Goal: Task Accomplishment & Management: Manage account settings

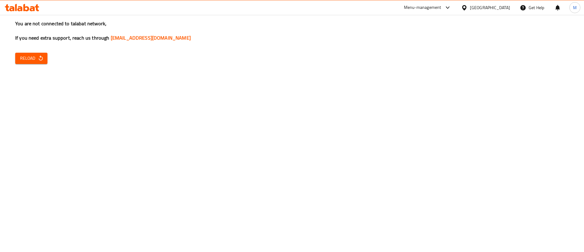
click at [33, 54] on span "Reload" at bounding box center [31, 58] width 23 height 8
drag, startPoint x: 35, startPoint y: 59, endPoint x: 77, endPoint y: 60, distance: 41.4
click at [35, 59] on span "Reload" at bounding box center [31, 58] width 23 height 8
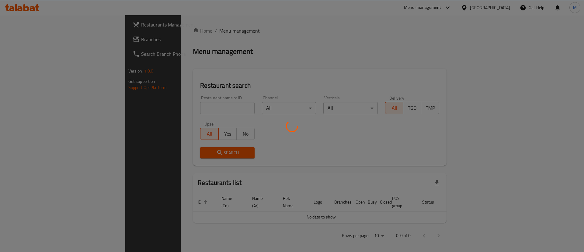
click at [380, 52] on div at bounding box center [292, 126] width 584 height 252
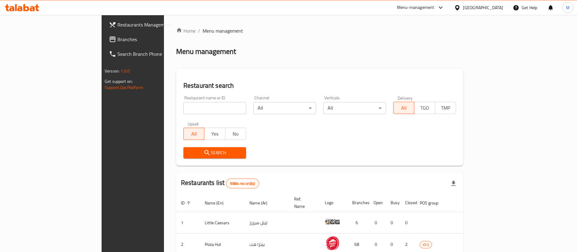
click at [421, 41] on div "Home / Menu management Menu management Restaurant search Restaurant name or ID …" at bounding box center [319, 218] width 287 height 382
click at [435, 7] on div "Menu-management" at bounding box center [415, 7] width 37 height 7
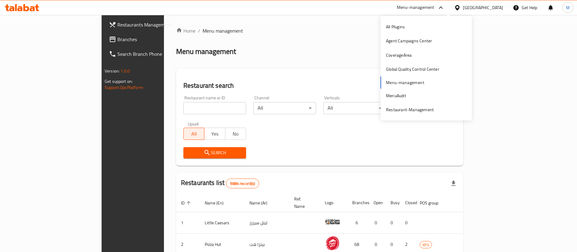
click at [464, 50] on div "Menu management" at bounding box center [319, 52] width 287 height 10
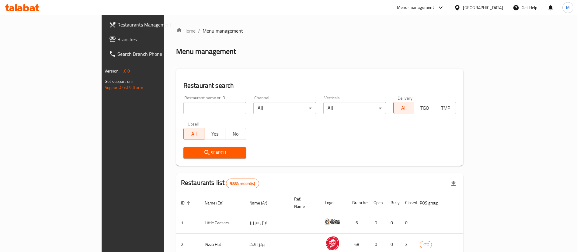
click at [452, 52] on div "Menu management" at bounding box center [319, 52] width 287 height 10
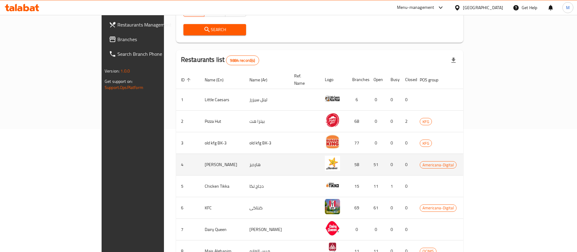
scroll to position [137, 0]
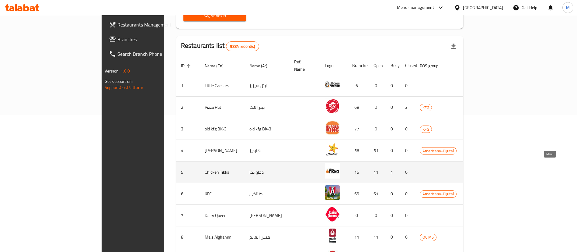
click at [509, 170] on icon "enhanced table" at bounding box center [505, 172] width 7 height 5
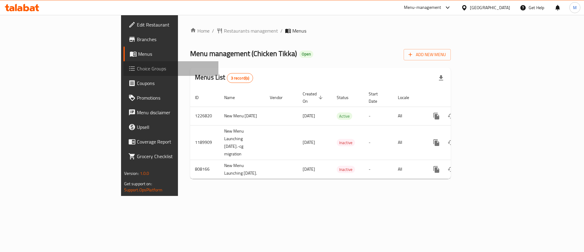
click at [137, 71] on span "Choice Groups" at bounding box center [175, 68] width 77 height 7
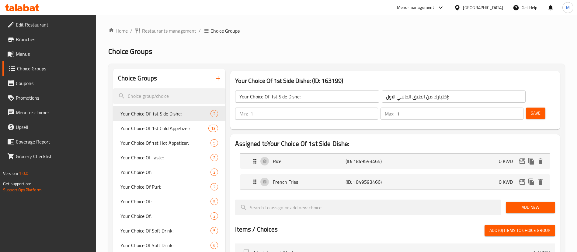
click at [177, 30] on span "Restaurants management" at bounding box center [169, 30] width 54 height 7
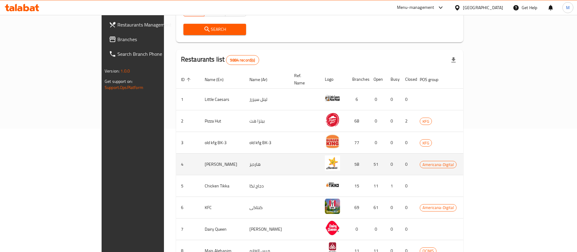
scroll to position [137, 0]
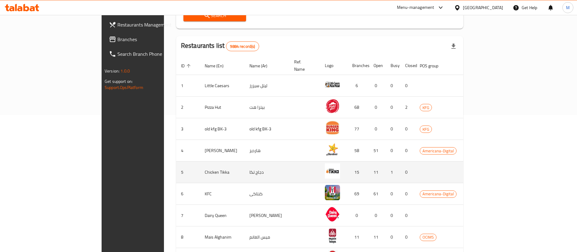
click at [509, 170] on icon "enhanced table" at bounding box center [505, 172] width 7 height 5
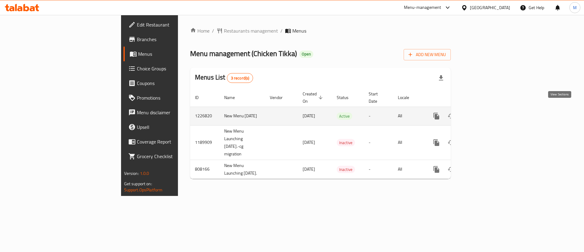
click at [484, 112] on icon "enhanced table" at bounding box center [480, 115] width 7 height 7
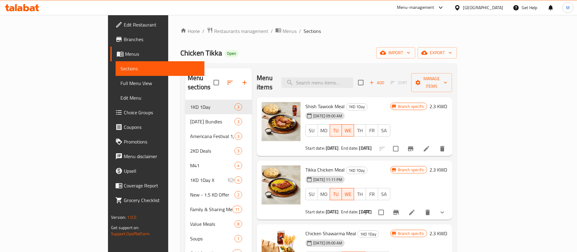
click at [430, 145] on icon at bounding box center [426, 148] width 7 height 7
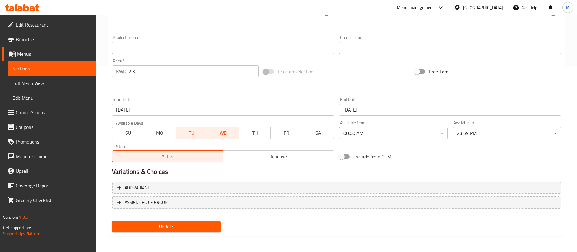
scroll to position [187, 0]
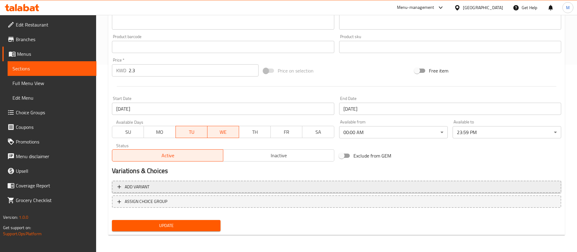
click at [181, 190] on span "Add variant" at bounding box center [336, 187] width 439 height 8
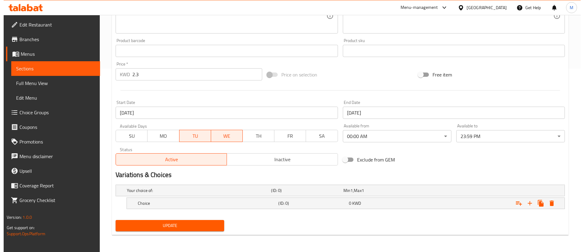
scroll to position [183, 0]
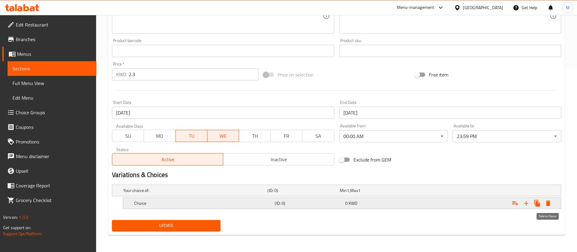
click at [547, 204] on icon "Expand" at bounding box center [548, 202] width 4 height 5
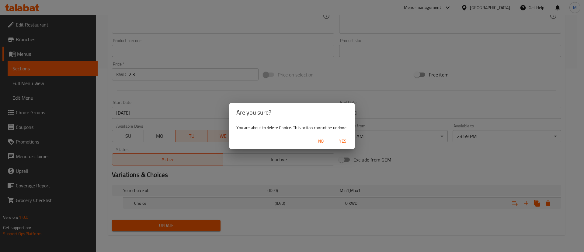
click at [341, 139] on span "Yes" at bounding box center [343, 141] width 15 height 8
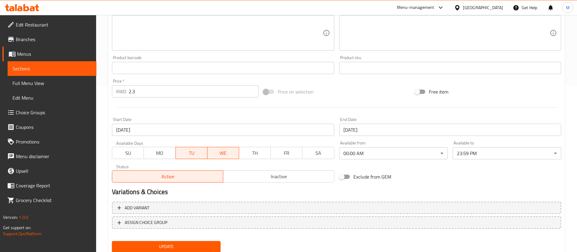
scroll to position [0, 0]
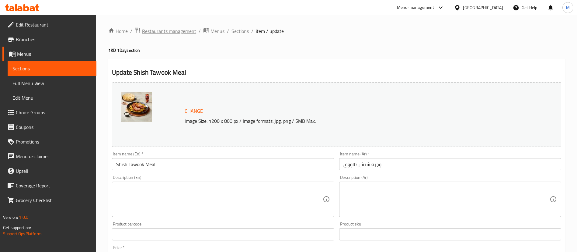
click at [174, 33] on span "Restaurants management" at bounding box center [169, 30] width 54 height 7
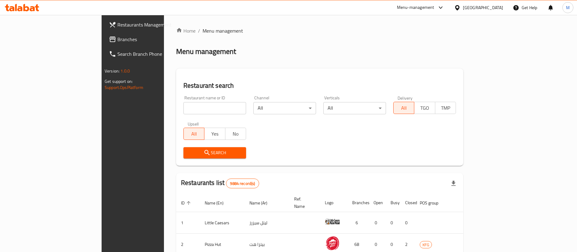
click at [272, 68] on div "Home / Menu management Menu management Restaurant search Restaurant name or ID …" at bounding box center [319, 218] width 287 height 382
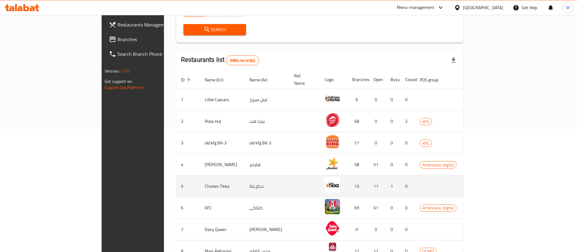
scroll to position [137, 0]
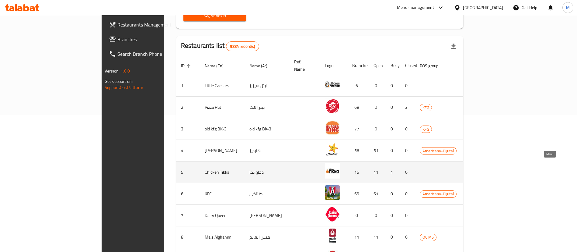
click at [509, 170] on icon "enhanced table" at bounding box center [505, 172] width 7 height 5
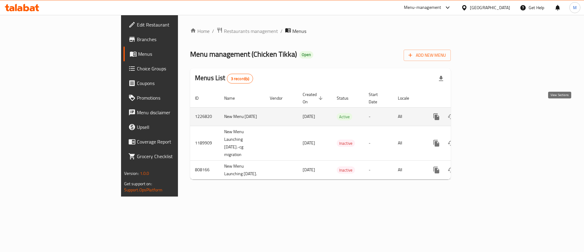
click at [484, 113] on icon "enhanced table" at bounding box center [480, 116] width 7 height 7
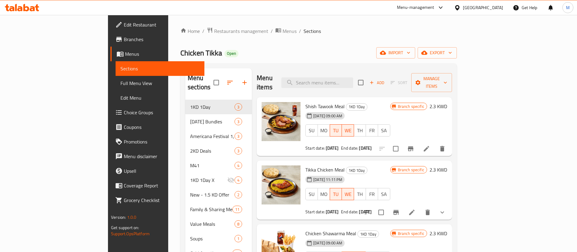
click at [430, 145] on icon at bounding box center [426, 148] width 7 height 7
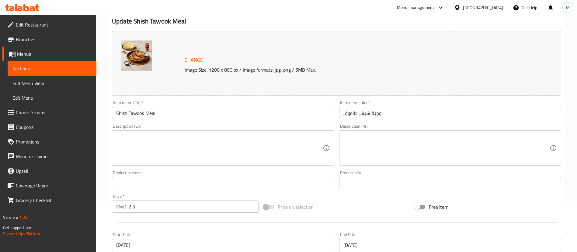
scroll to position [50, 0]
click at [35, 111] on span "Choice Groups" at bounding box center [54, 112] width 76 height 7
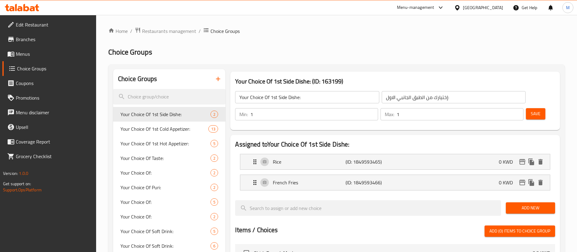
click at [332, 53] on h2 "Choice Groups" at bounding box center [336, 52] width 457 height 10
click at [435, 11] on div "Menu-management" at bounding box center [415, 7] width 37 height 7
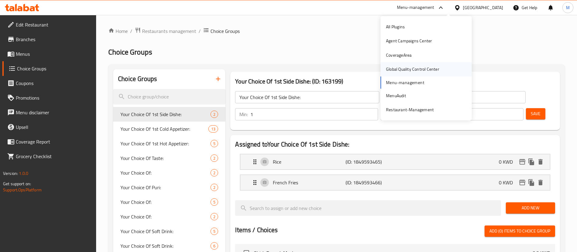
click at [432, 69] on div "Global Quality Control Center" at bounding box center [412, 69] width 53 height 7
